Goal: Information Seeking & Learning: Learn about a topic

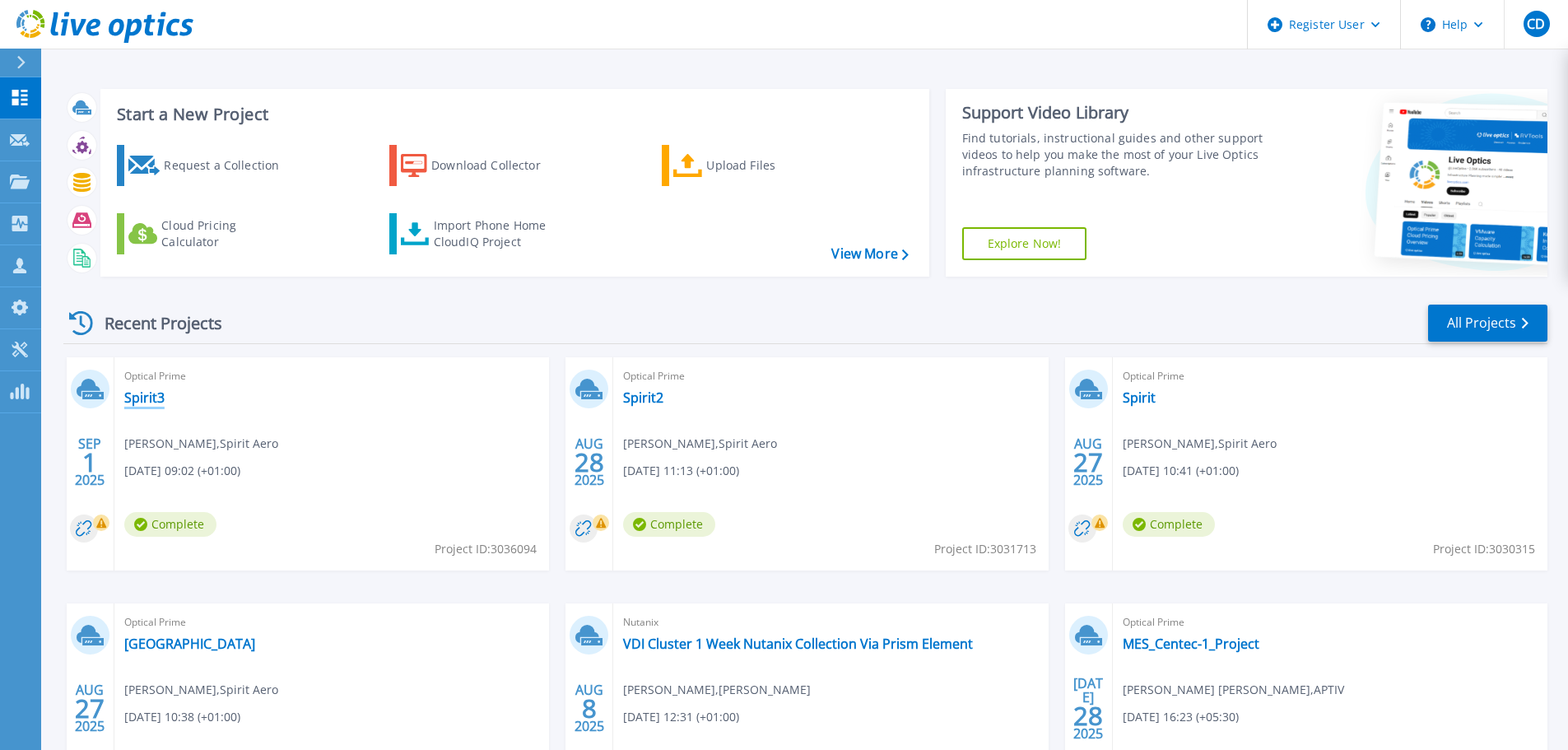
click at [134, 390] on link "Spirit3" at bounding box center [144, 398] width 41 height 17
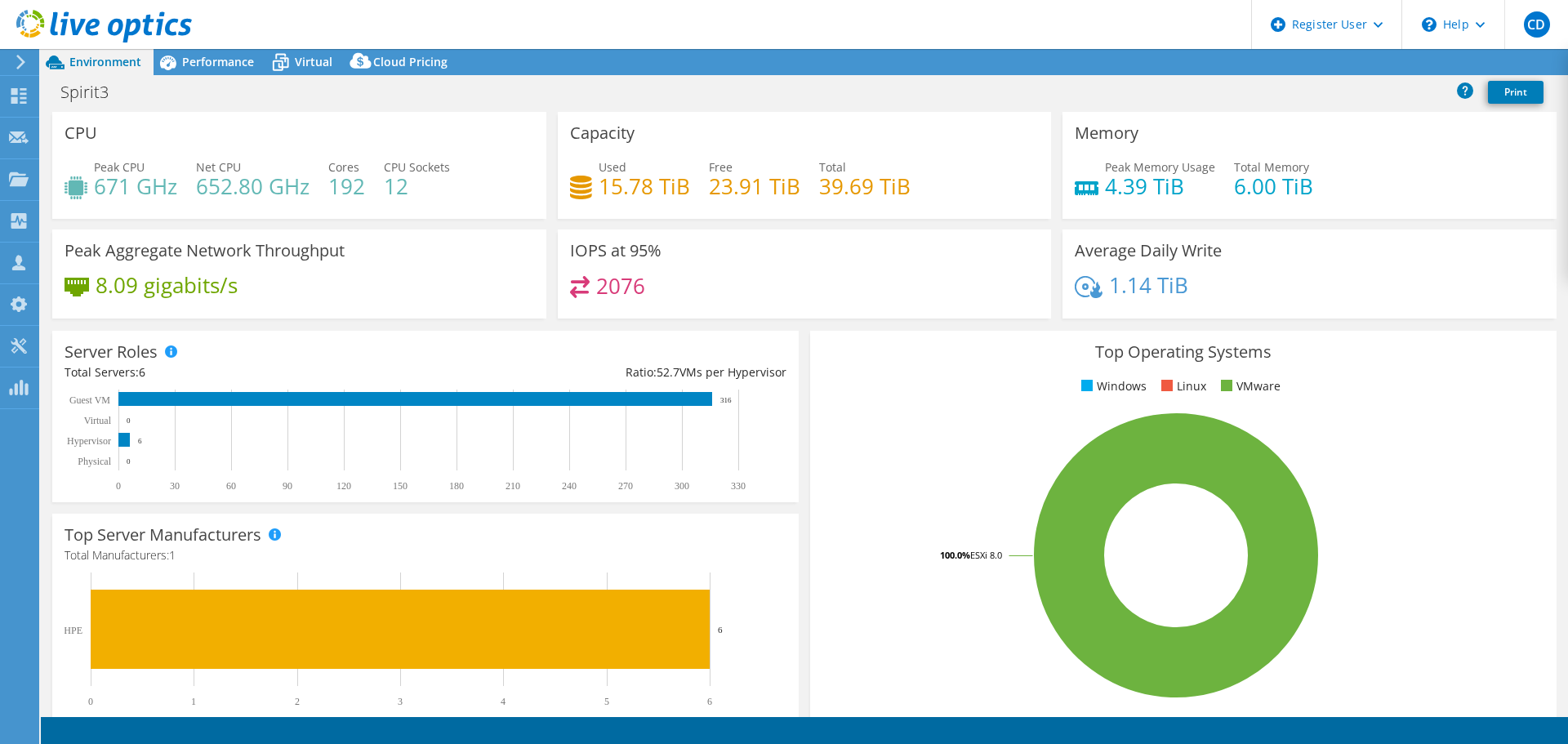
select select "USD"
click at [221, 60] on span "Performance" at bounding box center [218, 62] width 72 height 16
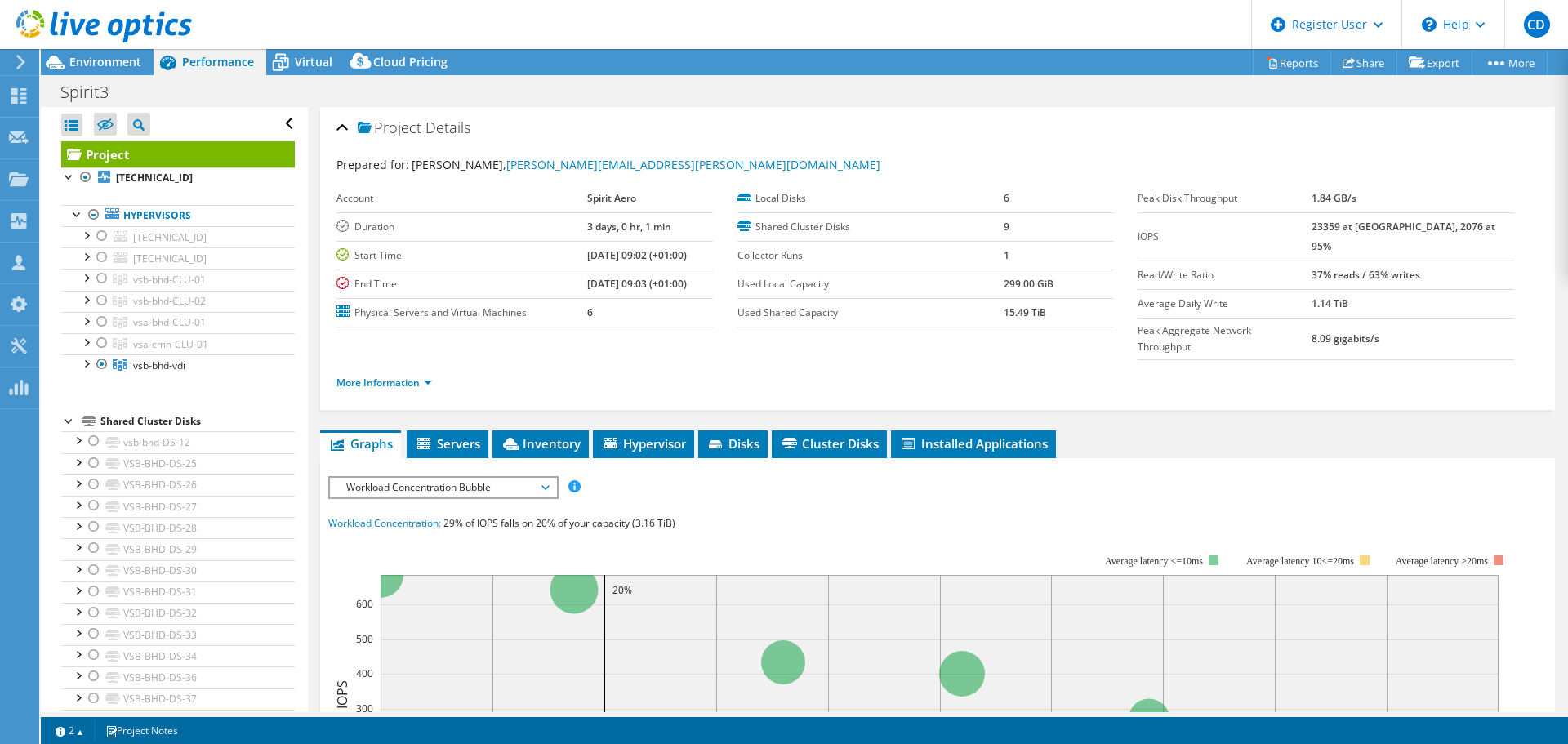
click at [448, 478] on span "Workload Concentration Bubble" at bounding box center [443, 487] width 210 height 20
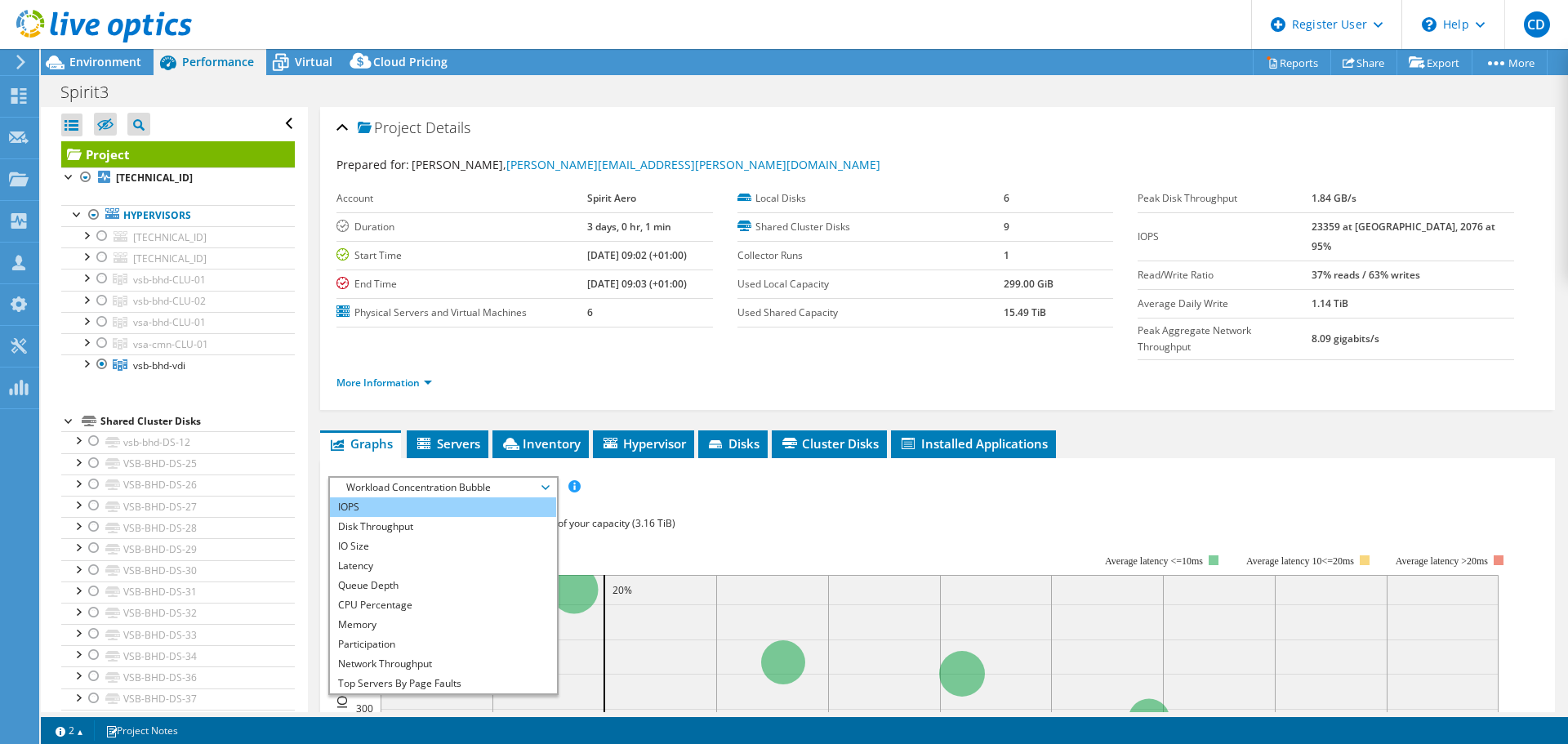
click at [421, 497] on li "IOPS" at bounding box center [442, 507] width 226 height 20
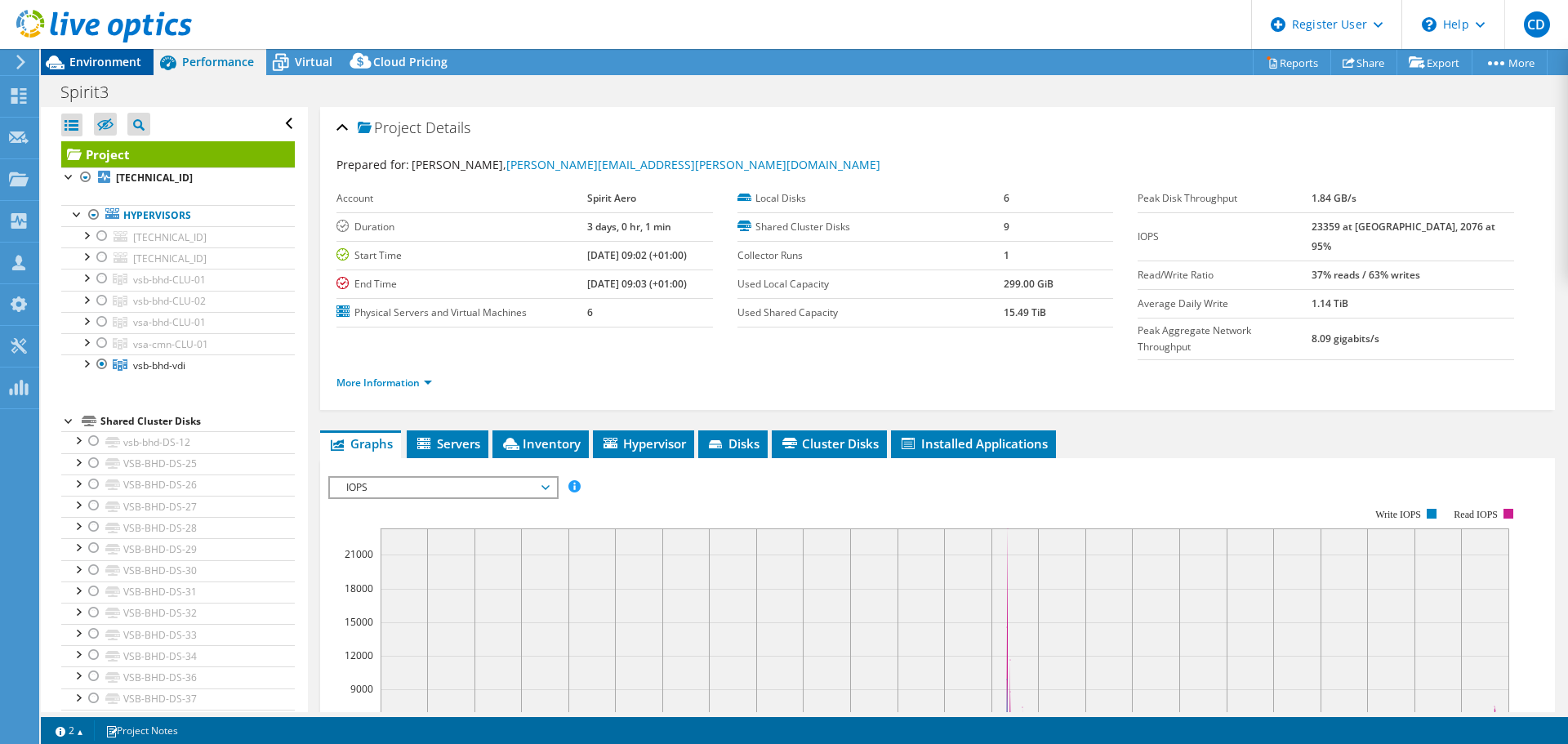
click at [122, 64] on span "Environment" at bounding box center [105, 62] width 72 height 16
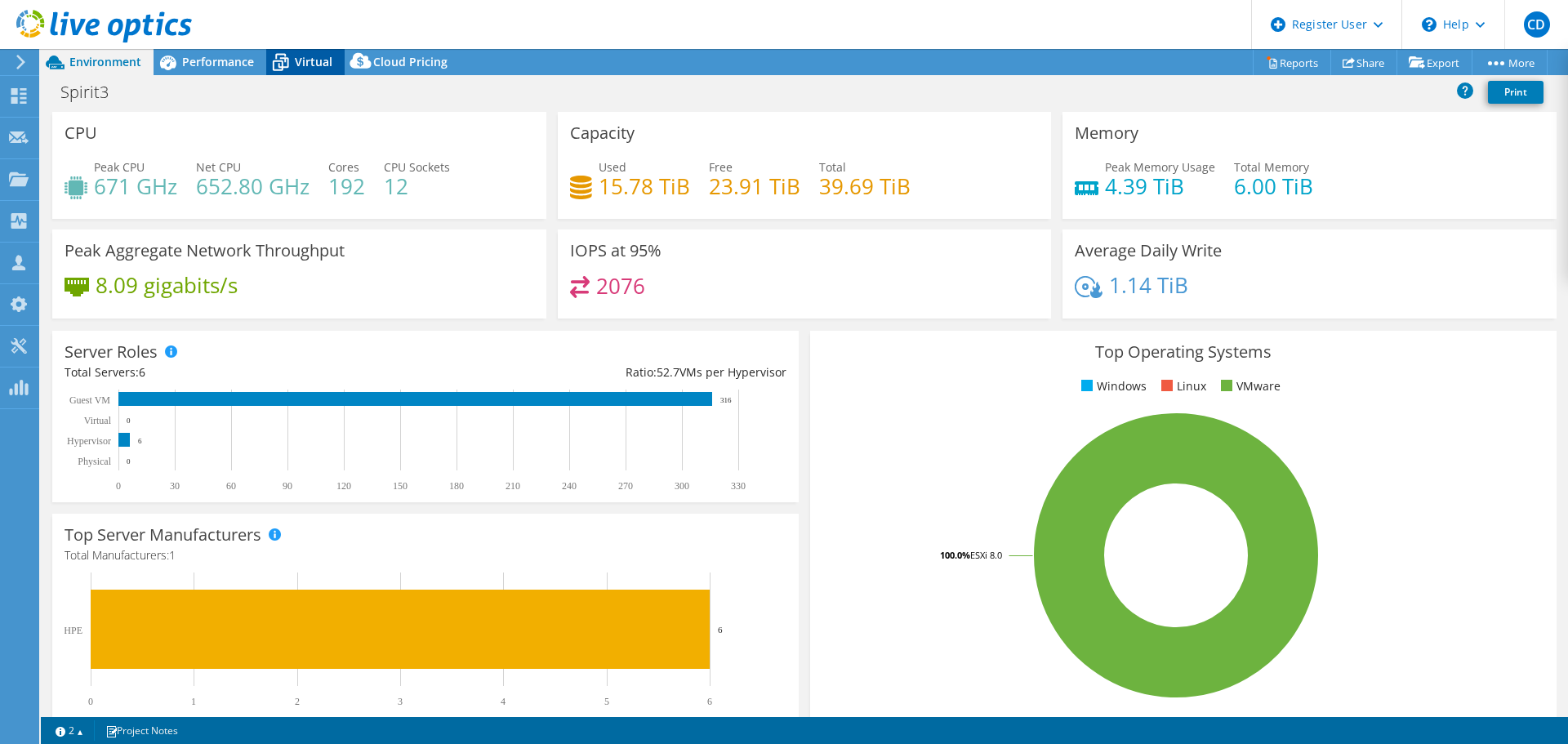
click at [315, 55] on span "Virtual" at bounding box center [314, 62] width 37 height 16
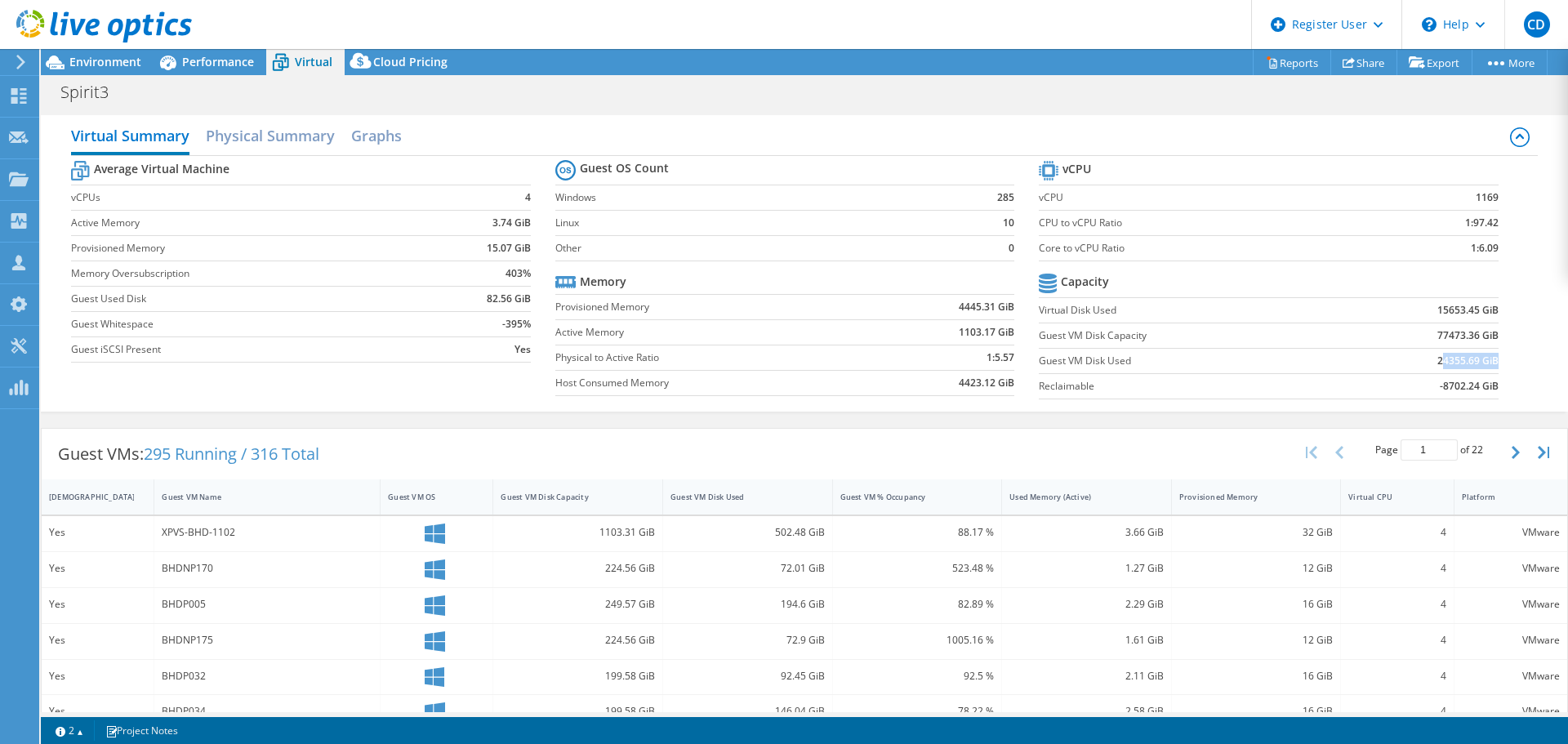
drag, startPoint x: 1429, startPoint y: 361, endPoint x: 1485, endPoint y: 361, distance: 56.0
click at [1485, 361] on b "24355.69 GiB" at bounding box center [1467, 361] width 61 height 17
click at [1433, 369] on td "24355.69 GiB" at bounding box center [1418, 361] width 159 height 26
